Goal: Check status: Check status

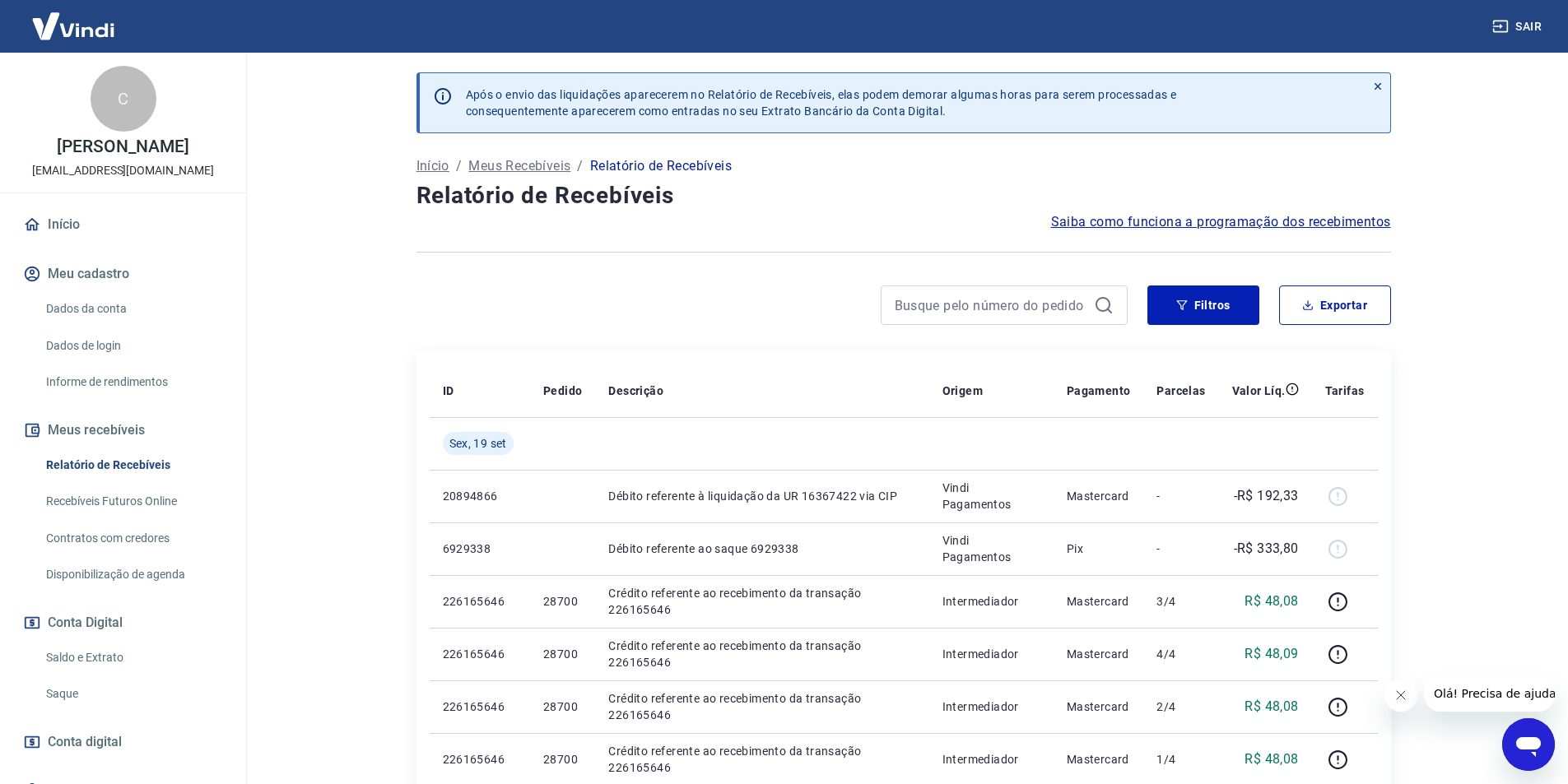
click at [106, 652] on link "Saldo e Extrato" at bounding box center [132, 657] width 187 height 34
